Goal: Find specific page/section: Find specific page/section

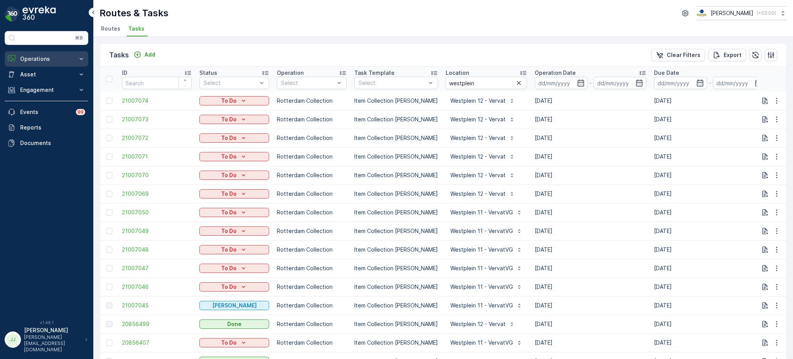
scroll to position [582, 0]
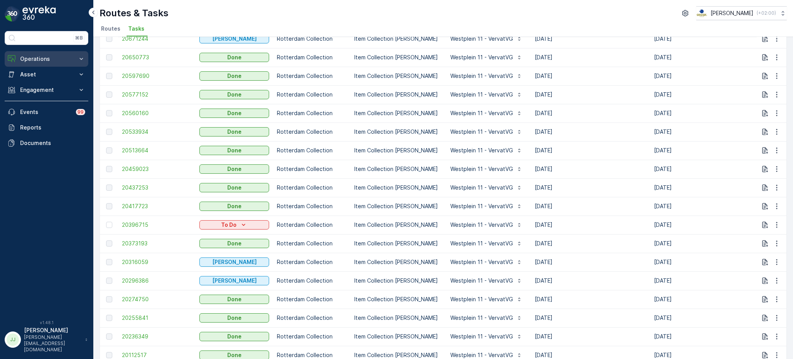
click at [34, 53] on button "Operations" at bounding box center [47, 58] width 84 height 15
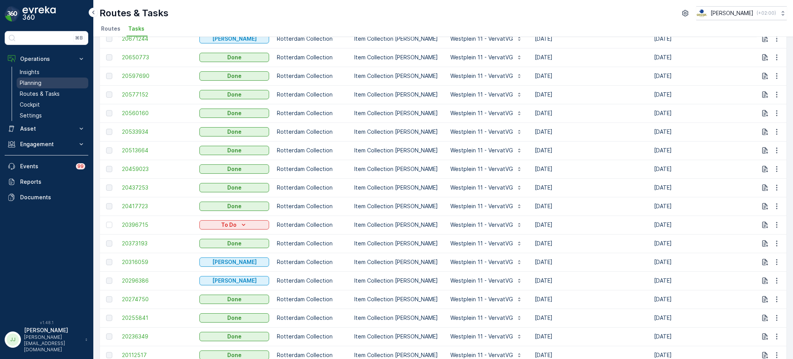
click at [32, 85] on p "Planning" at bounding box center [31, 83] width 22 height 8
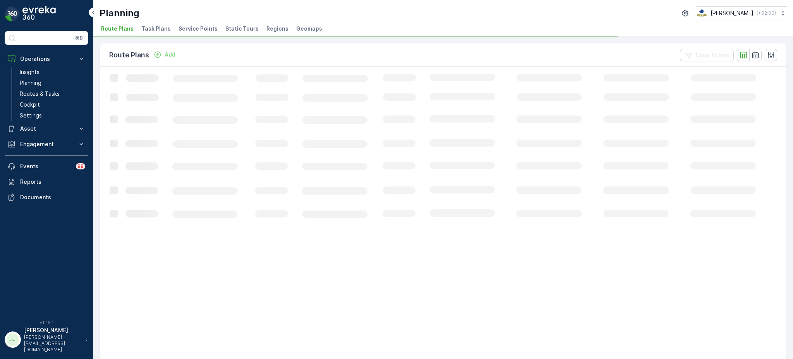
click at [158, 27] on span "Task Plans" at bounding box center [155, 29] width 29 height 8
